Goal: Information Seeking & Learning: Learn about a topic

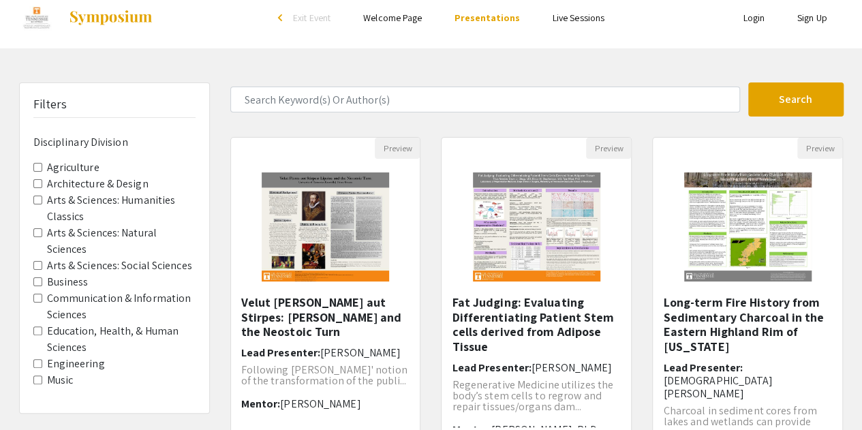
scroll to position [2, 0]
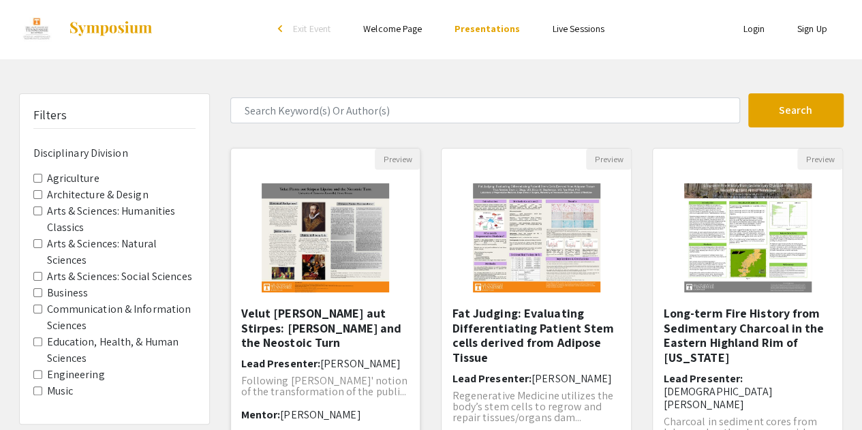
click at [402, 295] on img "Open Presentation <p>Velut Flores aut Stirpes: Justus Lipsius and the Neostoic …" at bounding box center [325, 238] width 155 height 136
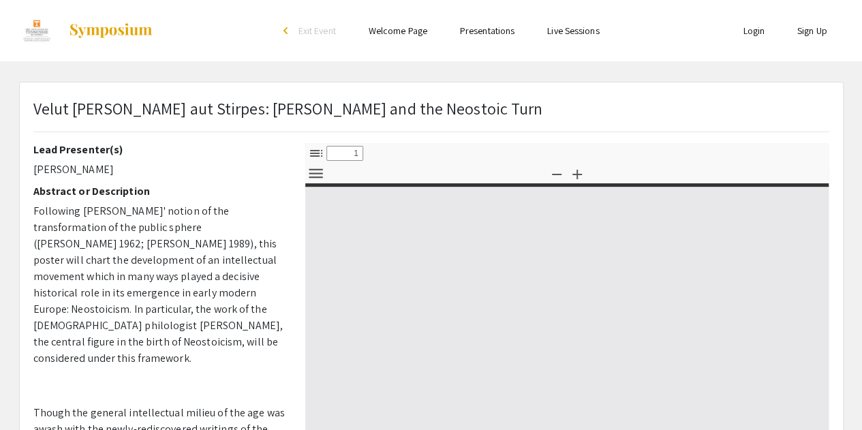
select select "custom"
type input "0"
select select "custom"
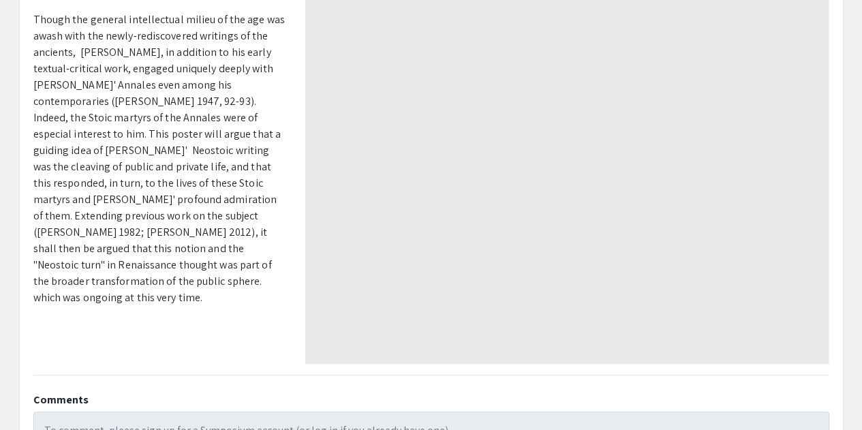
scroll to position [414, 0]
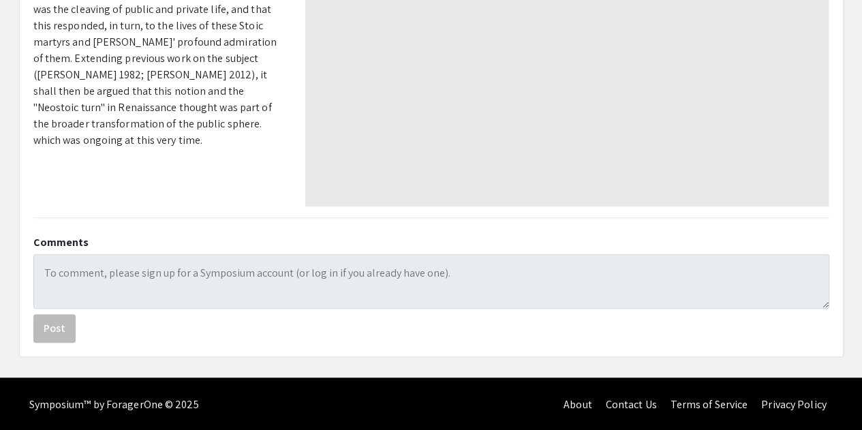
type input "1"
select select "auto"
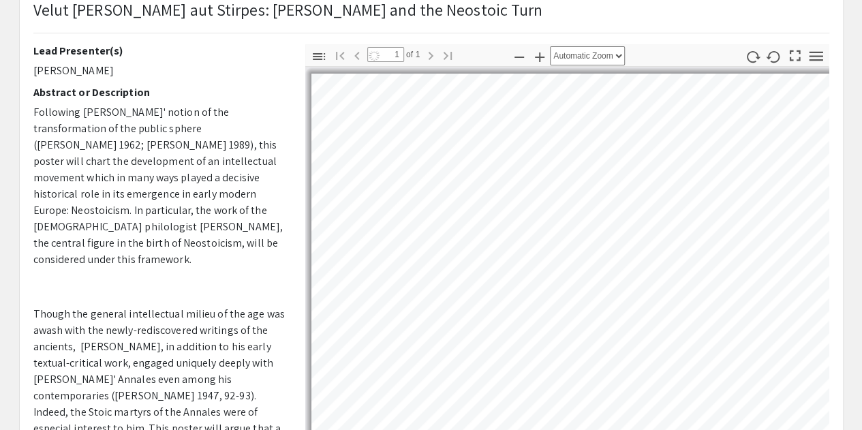
scroll to position [0, 0]
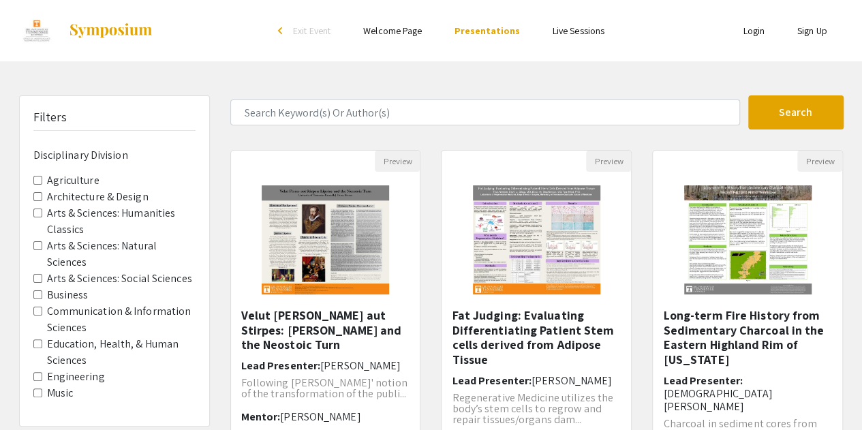
scroll to position [2, 0]
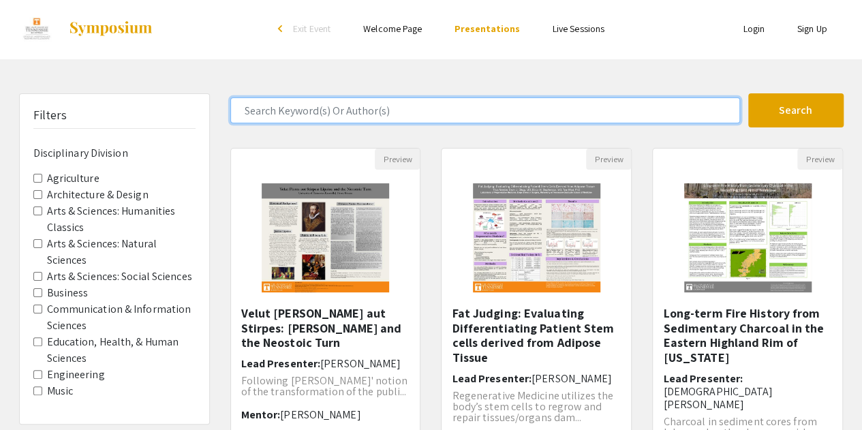
click at [408, 109] on input "Search Keyword(s) Or Author(s)" at bounding box center [485, 110] width 510 height 26
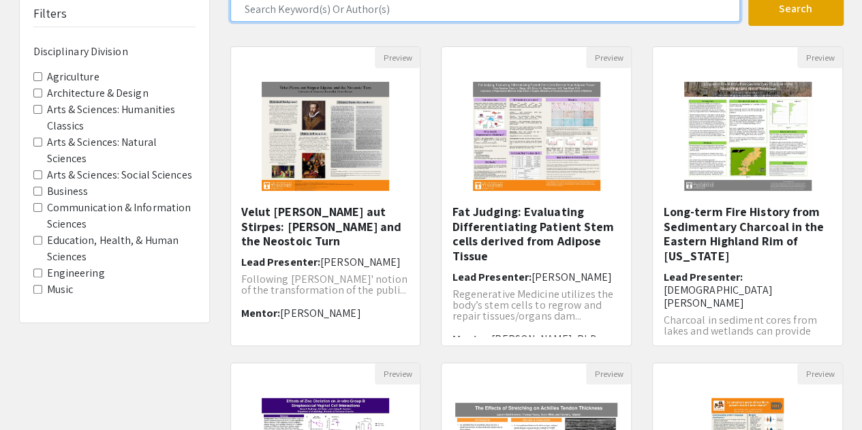
scroll to position [104, 0]
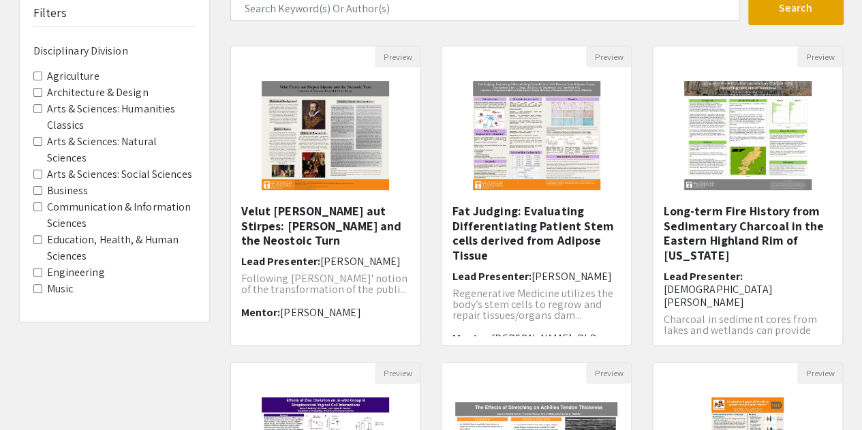
click at [79, 272] on label "Engineering" at bounding box center [76, 272] width 58 height 16
click at [42, 272] on Division-Engineering "Engineering" at bounding box center [37, 272] width 9 height 9
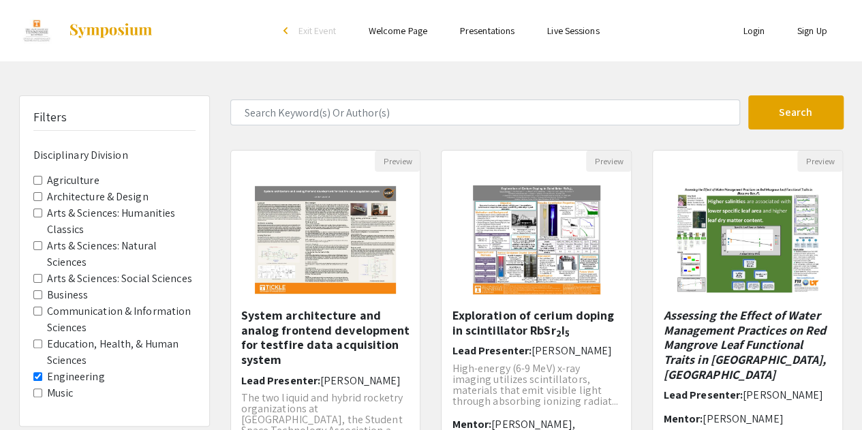
click at [485, 30] on link "Presentations" at bounding box center [487, 31] width 54 height 12
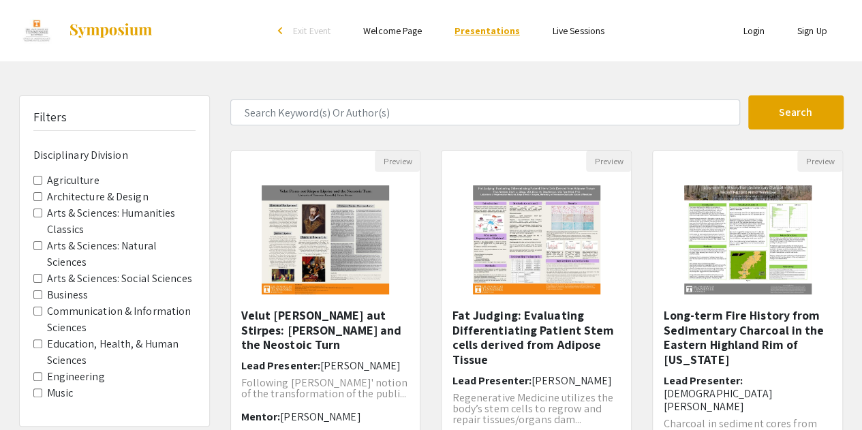
click at [497, 33] on link "Presentations" at bounding box center [486, 31] width 65 height 12
click at [585, 33] on link "Live Sessions" at bounding box center [578, 31] width 52 height 12
click at [572, 32] on link "Live Sessions" at bounding box center [578, 31] width 52 height 12
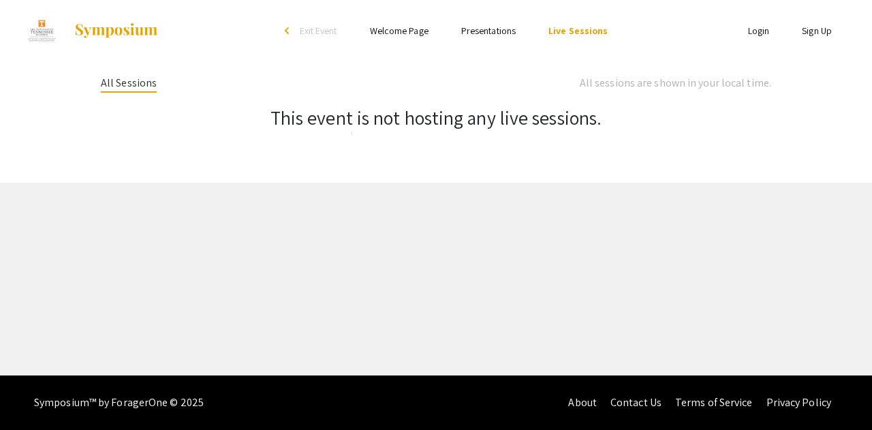
click at [482, 31] on link "Presentations" at bounding box center [488, 31] width 54 height 12
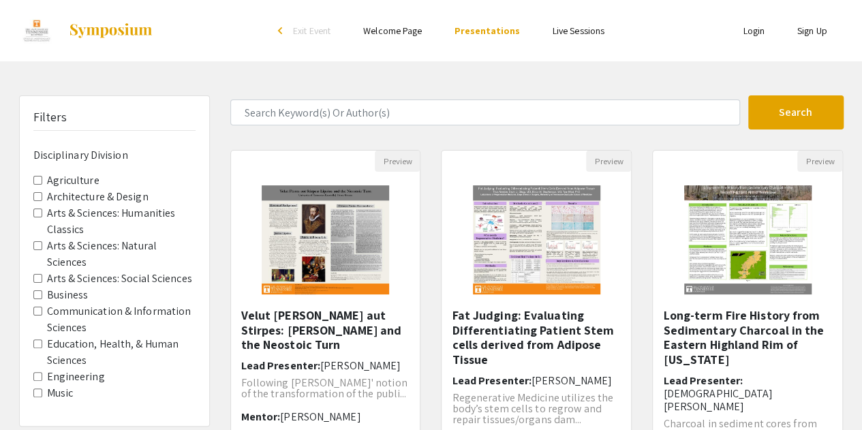
click at [388, 31] on link "Welcome Page" at bounding box center [392, 31] width 59 height 12
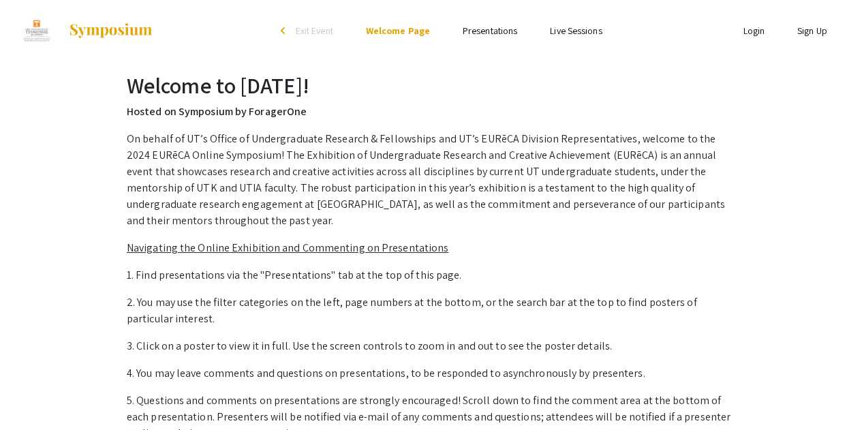
click at [283, 29] on div "arrow_back_ios" at bounding box center [285, 31] width 8 height 8
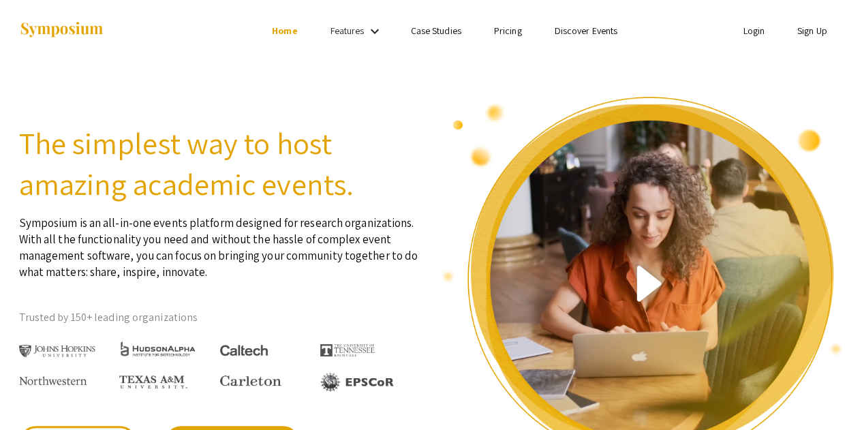
click at [363, 31] on link "Features" at bounding box center [347, 31] width 34 height 12
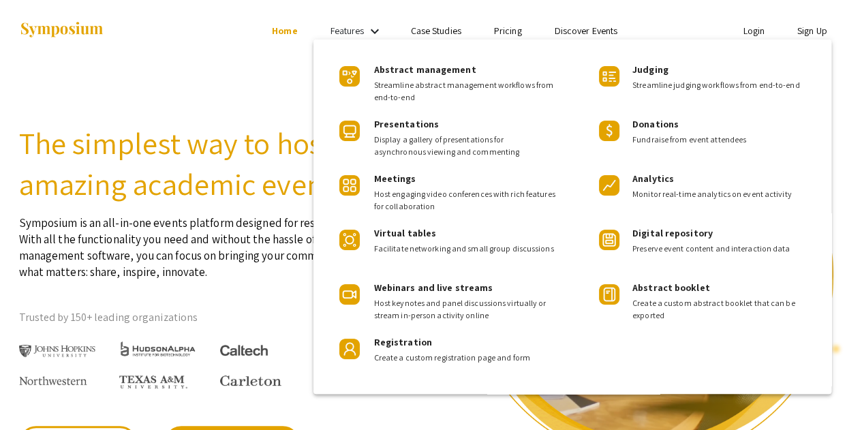
click at [221, 129] on div at bounding box center [431, 215] width 862 height 430
